Goal: Obtain resource: Download file/media

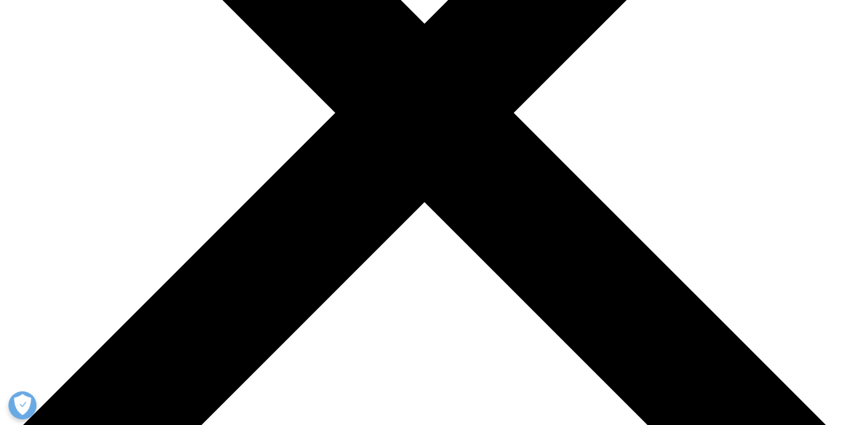
scroll to position [333, 0]
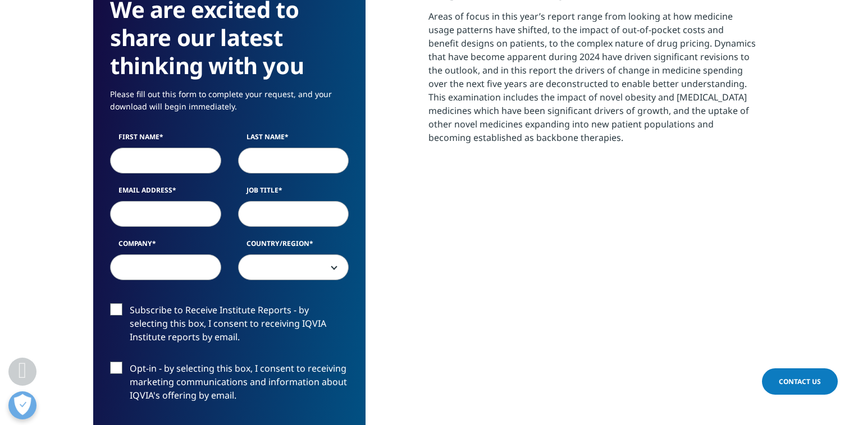
scroll to position [554, 0]
type input "[PERSON_NAME]"
type input "[EMAIL_ADDRESS][DOMAIN_NAME]"
type input "Professor"
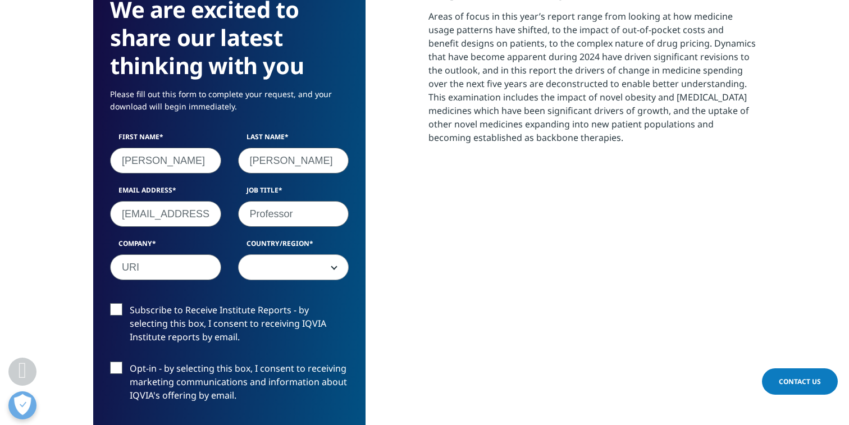
type input "URI"
click at [300, 261] on span at bounding box center [294, 268] width 110 height 26
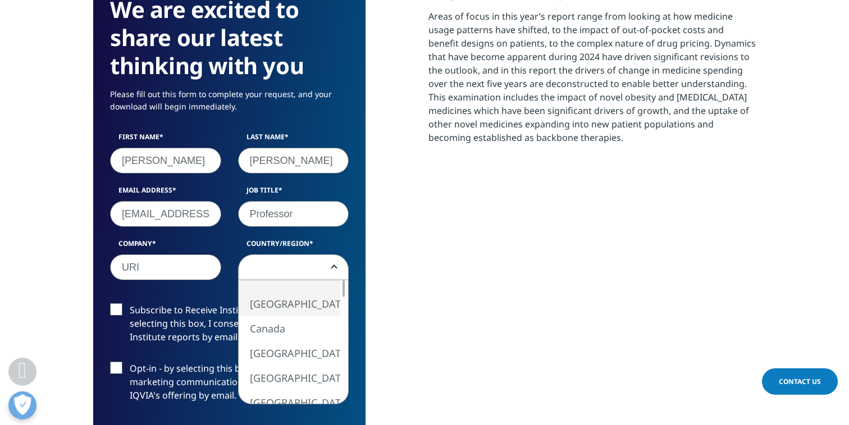
select select "[GEOGRAPHIC_DATA]"
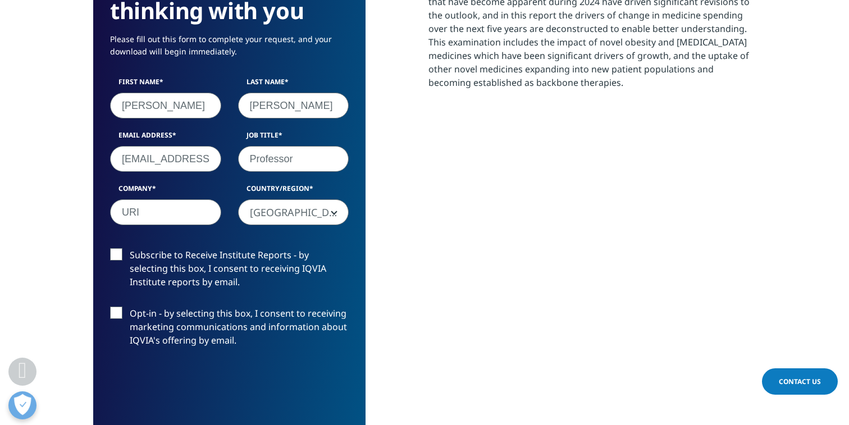
scroll to position [619, 0]
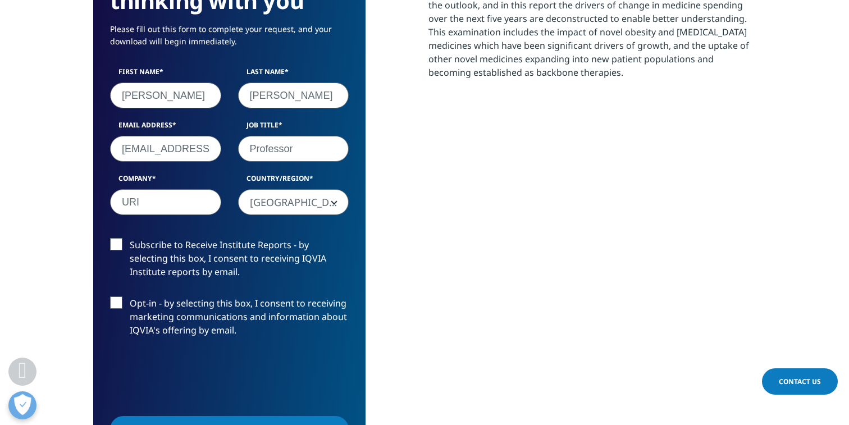
click at [114, 242] on label "Subscribe to Receive Institute Reports - by selecting this box, I consent to re…" at bounding box center [229, 261] width 239 height 47
click at [130, 238] on input "Subscribe to Receive Institute Reports - by selecting this box, I consent to re…" at bounding box center [130, 238] width 0 height 0
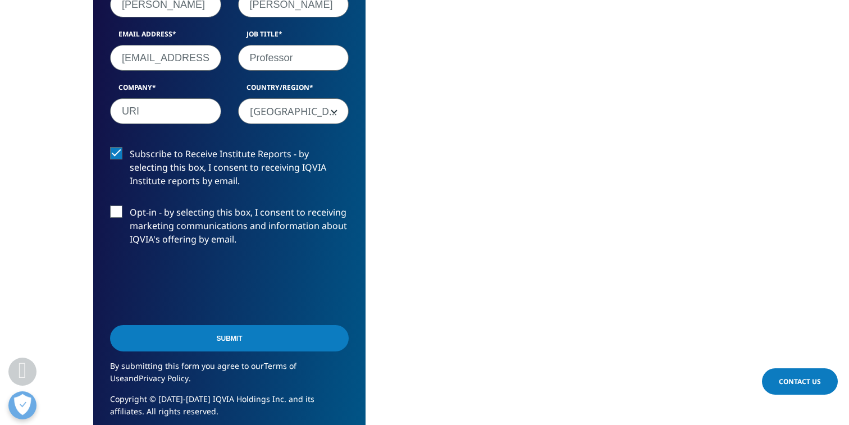
scroll to position [711, 0]
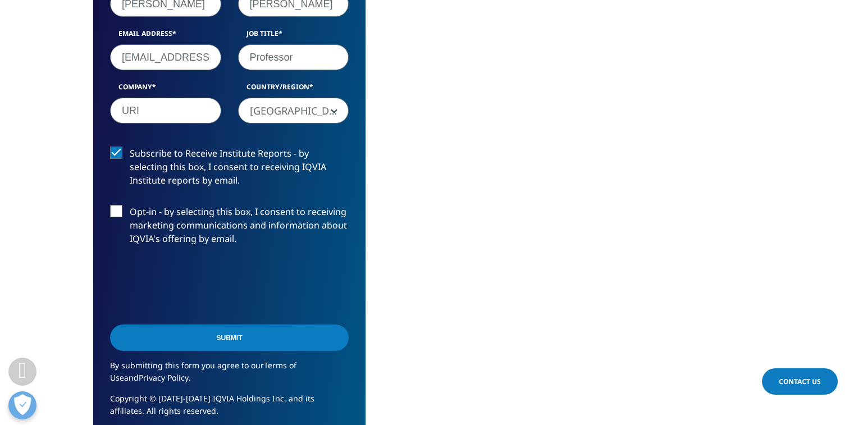
click at [117, 149] on label "Subscribe to Receive Institute Reports - by selecting this box, I consent to re…" at bounding box center [229, 170] width 239 height 47
click at [130, 147] on input "Subscribe to Receive Institute Reports - by selecting this box, I consent to re…" at bounding box center [130, 147] width 0 height 0
click at [228, 341] on input "Submit" at bounding box center [229, 337] width 239 height 26
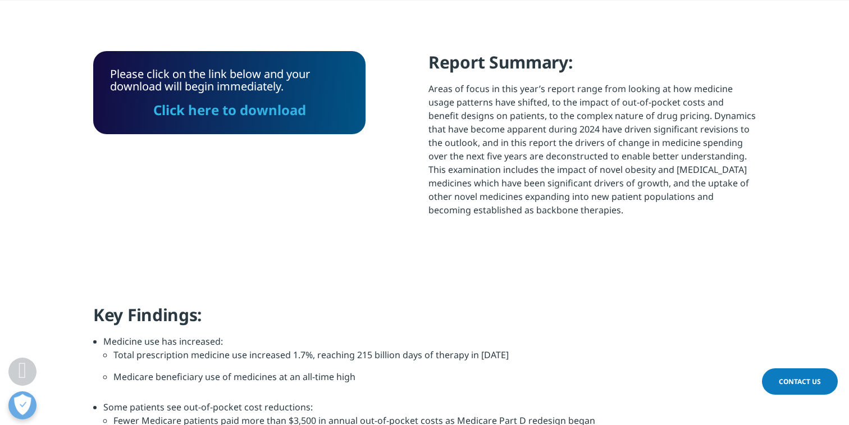
scroll to position [472, 0]
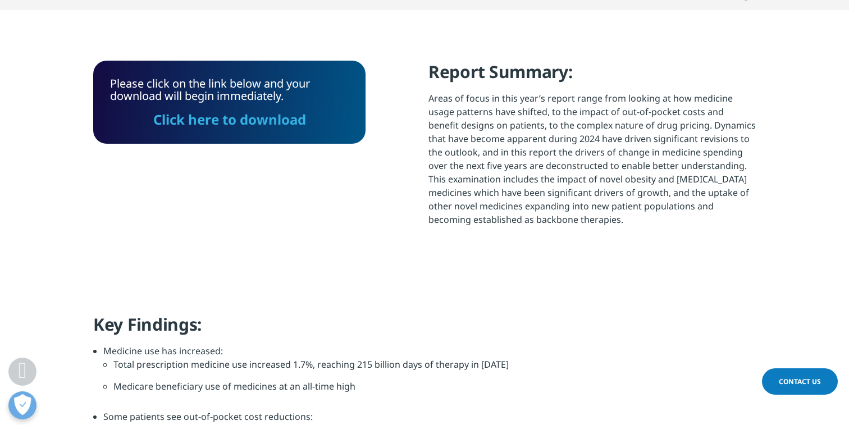
click at [265, 120] on link "Click here to download" at bounding box center [229, 119] width 153 height 19
